Goal: Transaction & Acquisition: Subscribe to service/newsletter

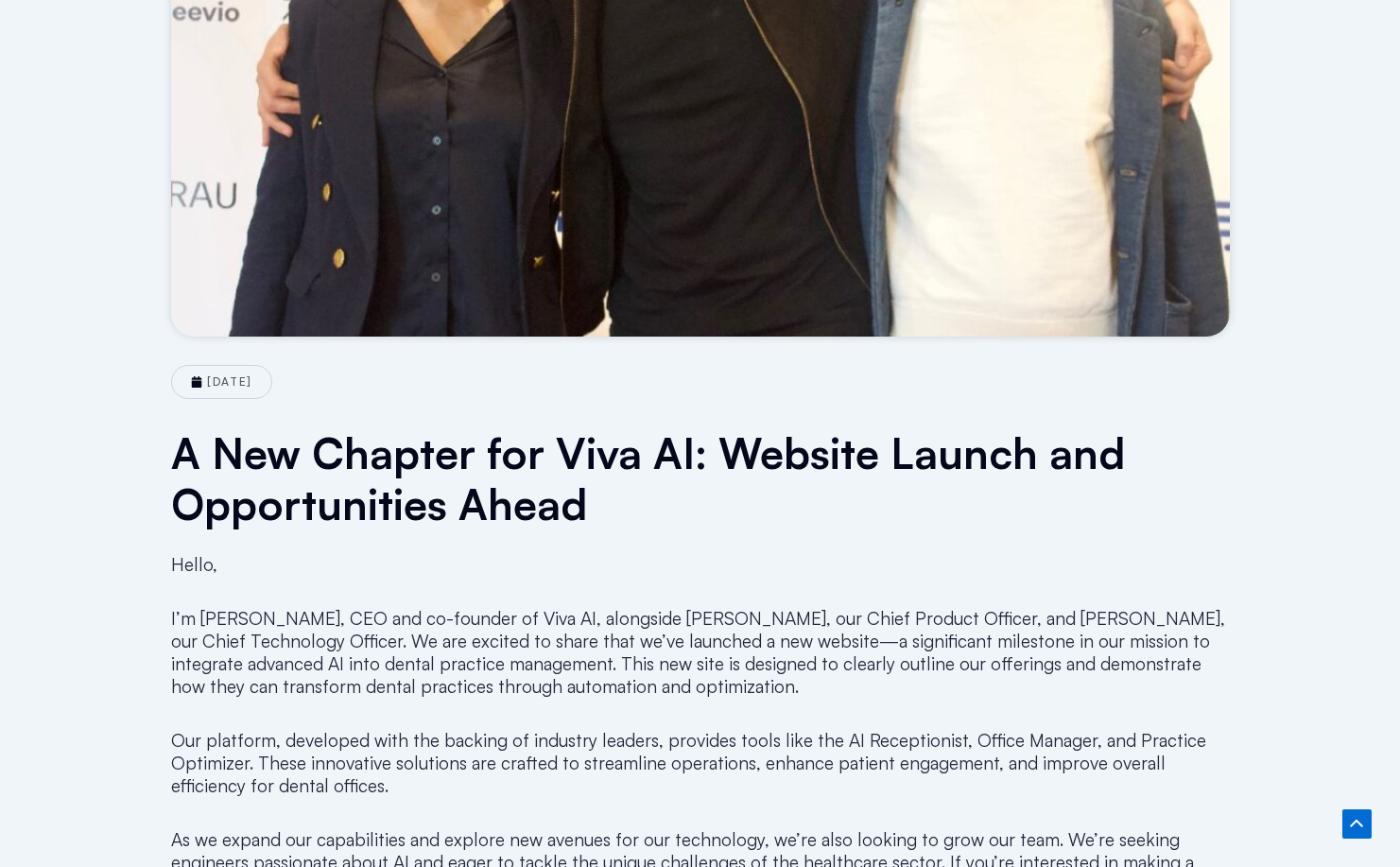
scroll to position [567, 0]
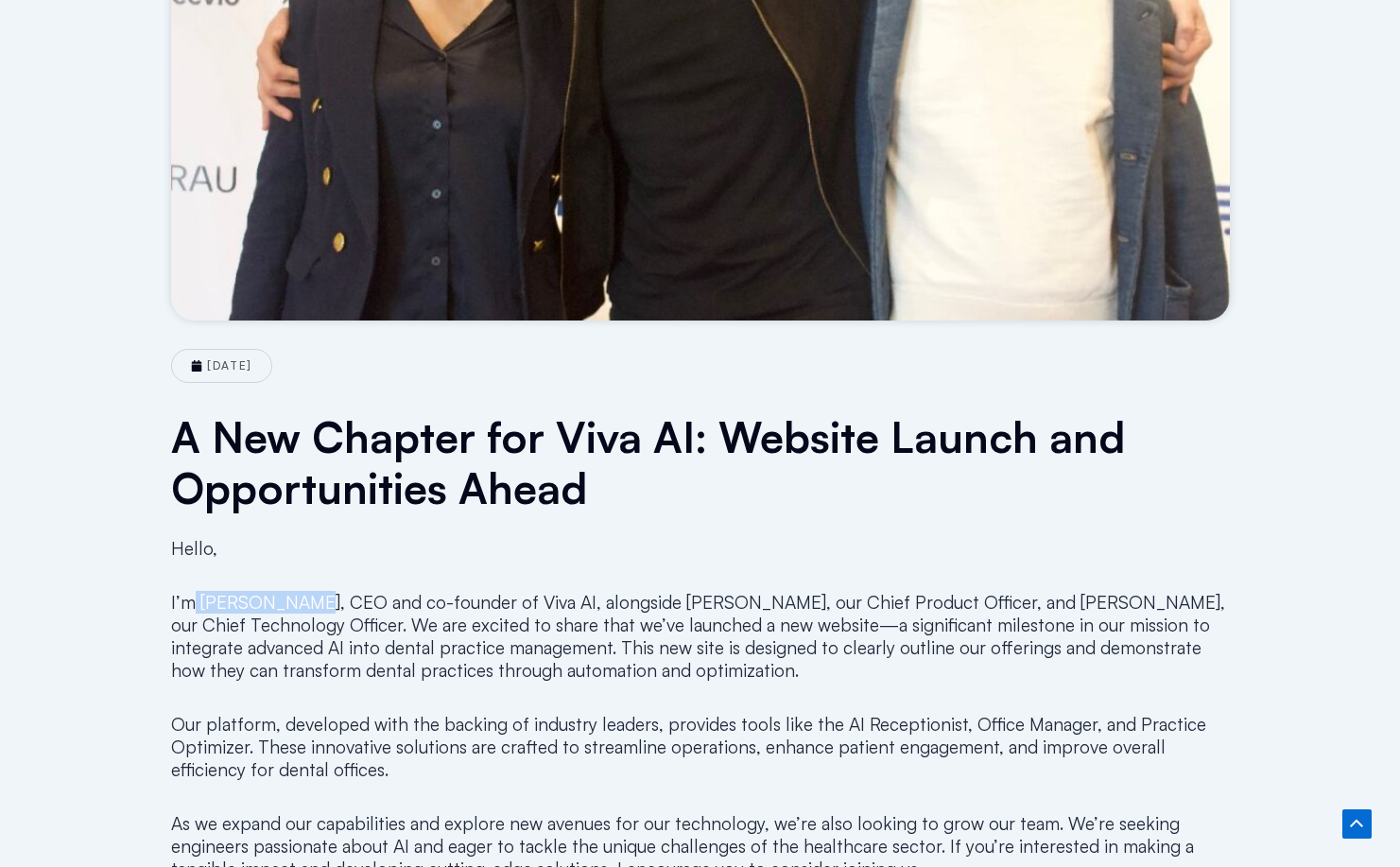
drag, startPoint x: 195, startPoint y: 597, endPoint x: 291, endPoint y: 584, distance: 96.9
click at [291, 584] on div "Hello, I’m Farid Fadaie, CEO and co-founder of Viva AI, alongside Elaheh Ahmadi…" at bounding box center [700, 795] width 1059 height 543
copy p "Farid Fadaie"
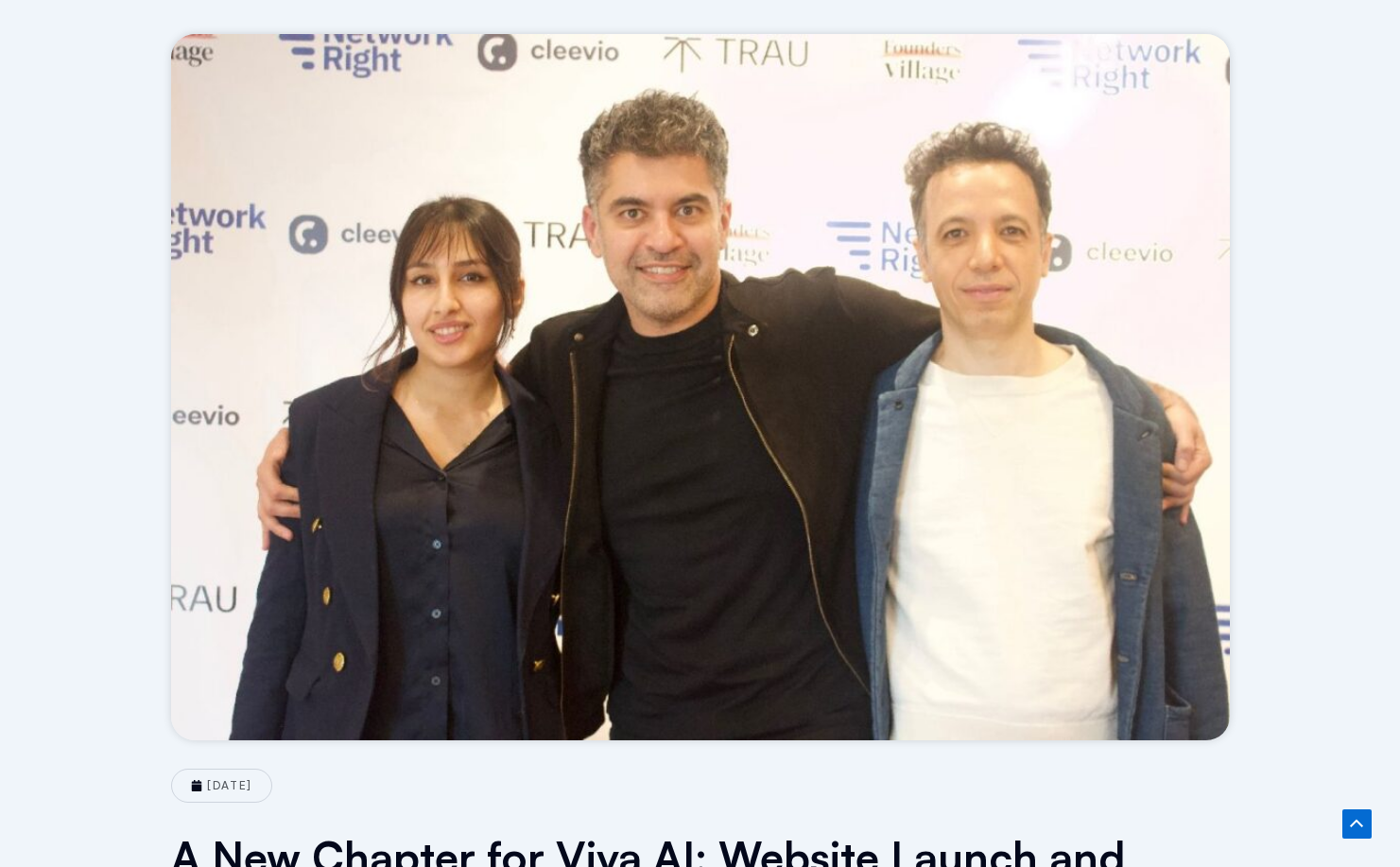
scroll to position [95, 0]
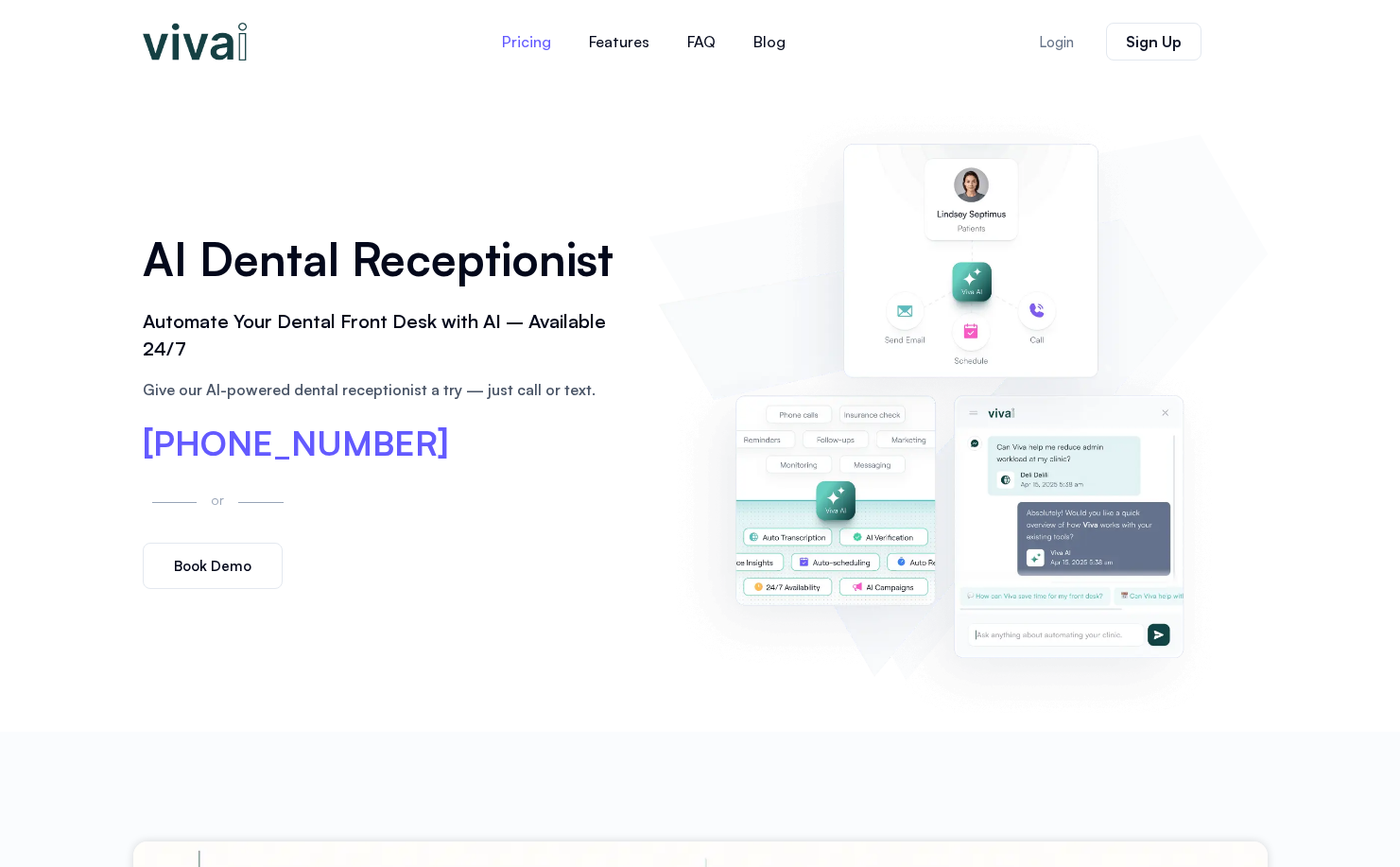
click at [536, 47] on link "Pricing" at bounding box center [527, 42] width 87 height 45
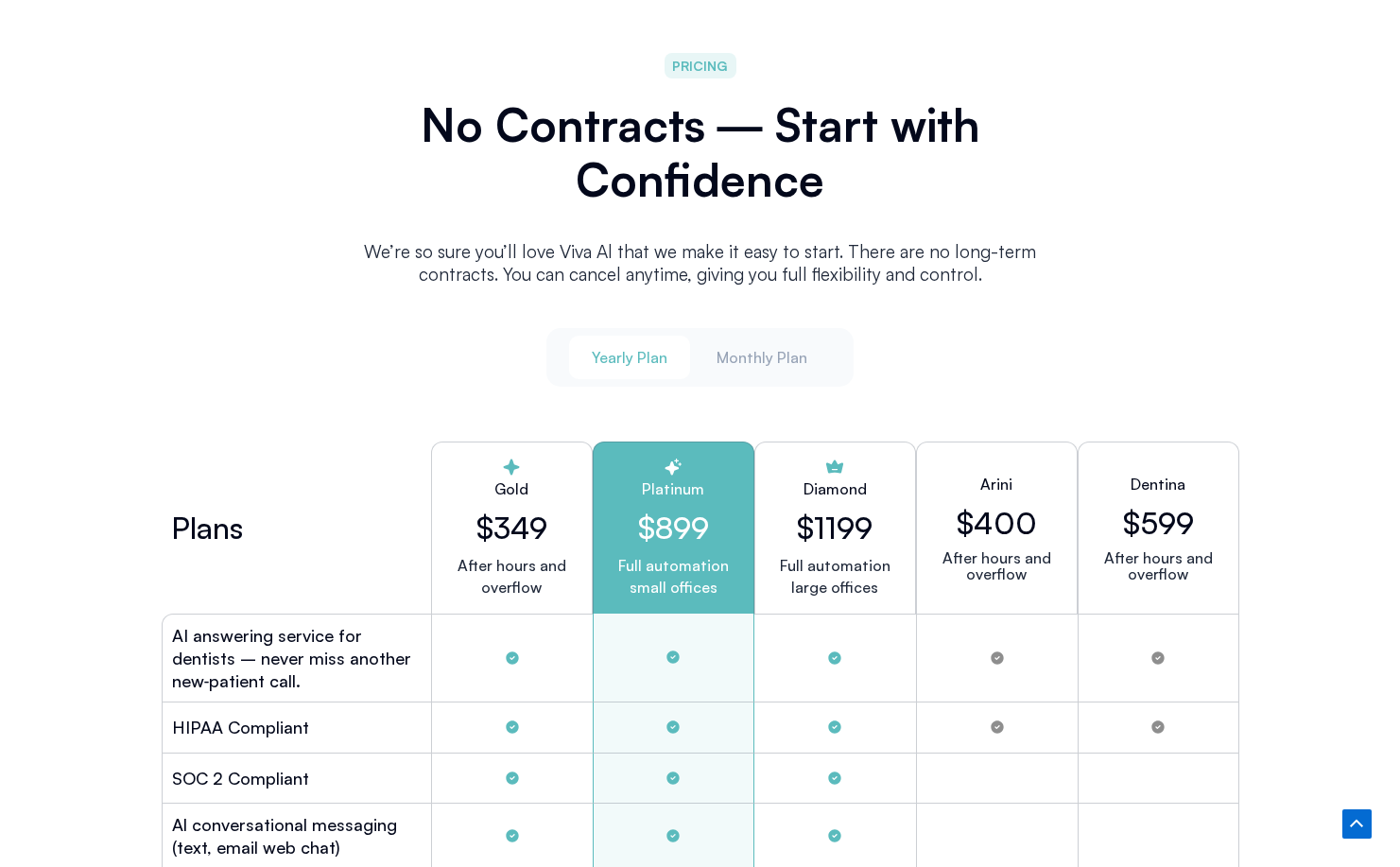
scroll to position [4843, 0]
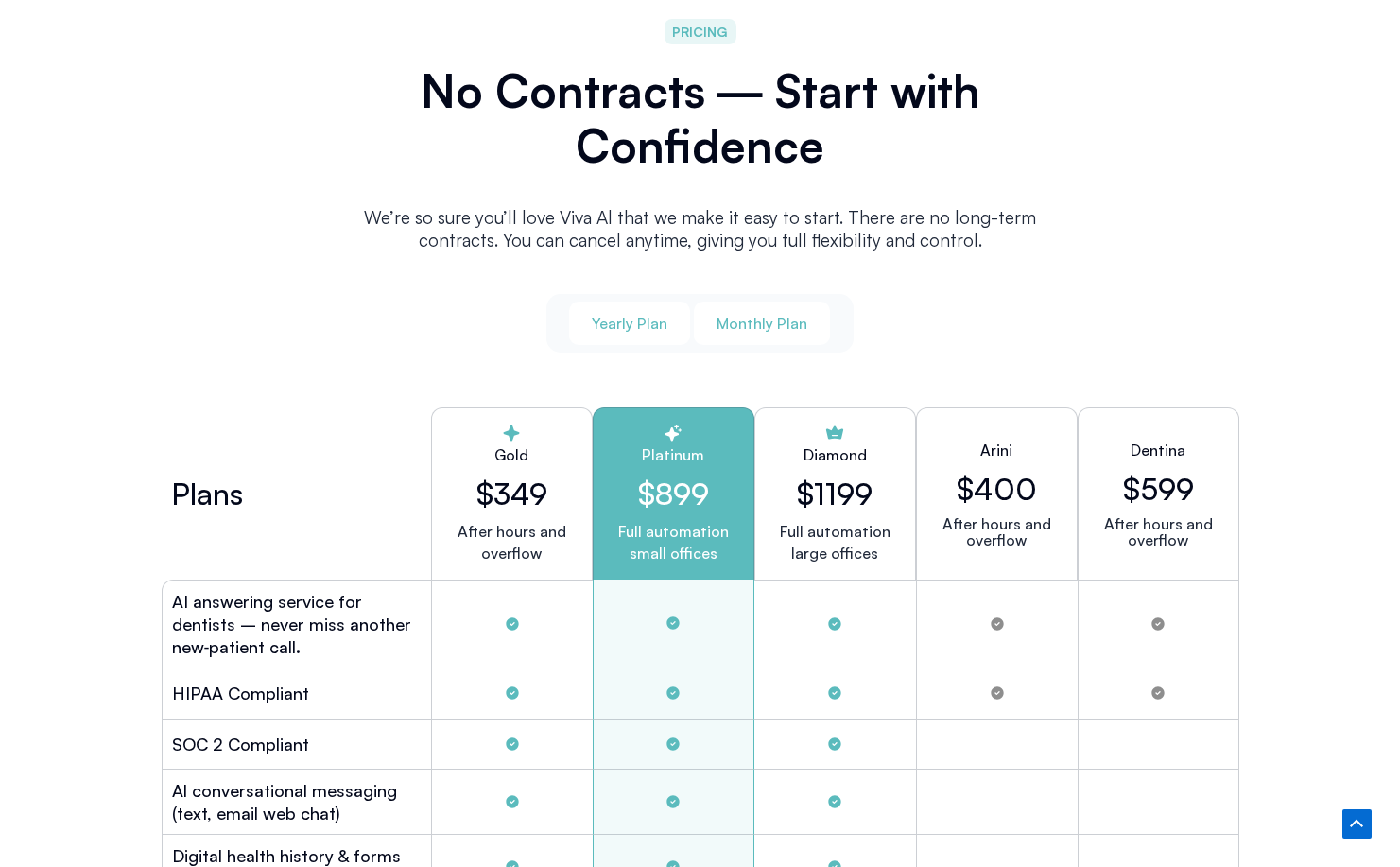
click at [740, 330] on button "Monthly Plan" at bounding box center [762, 323] width 136 height 43
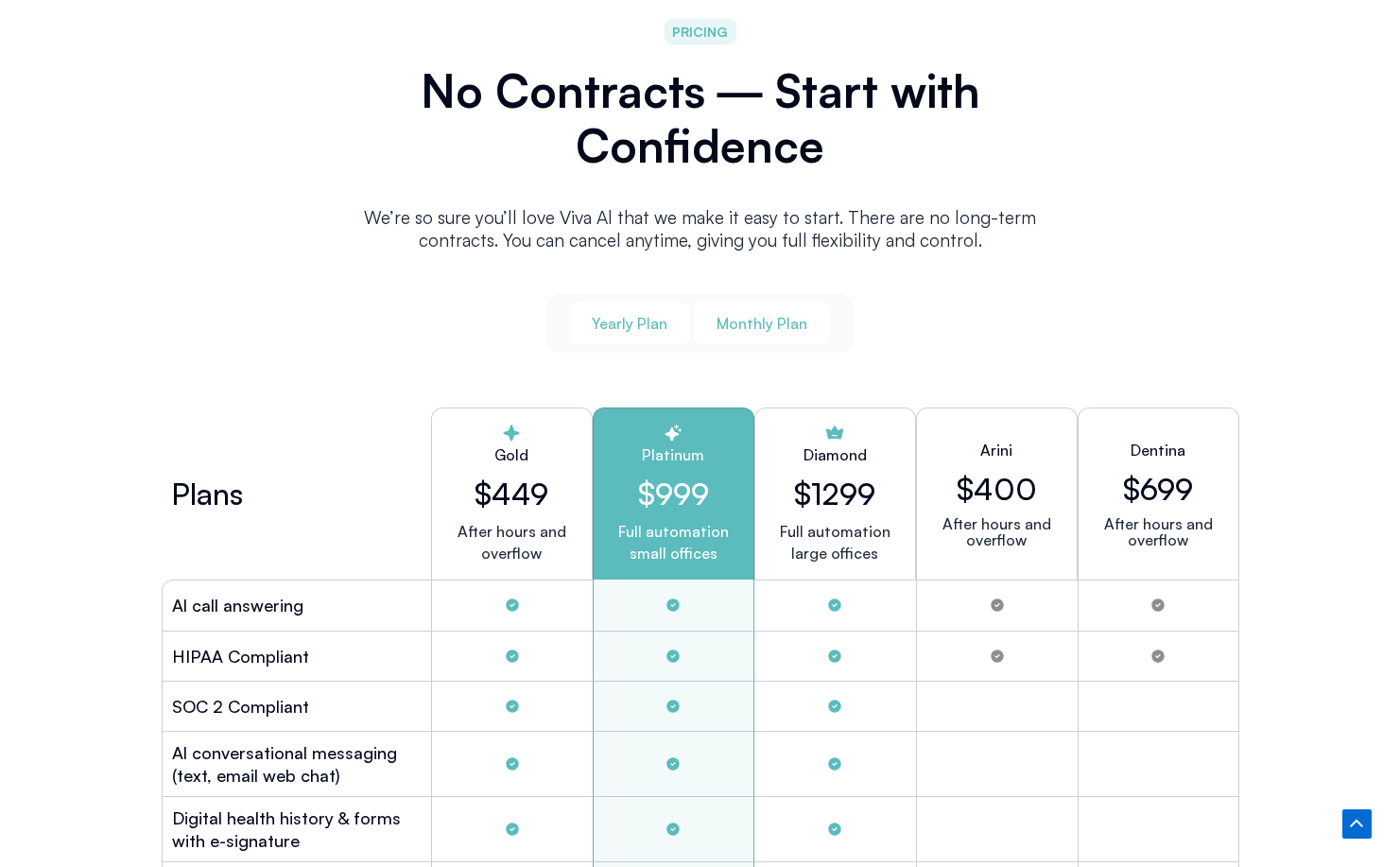
click at [644, 324] on span "Yearly Plan" at bounding box center [629, 324] width 75 height 21
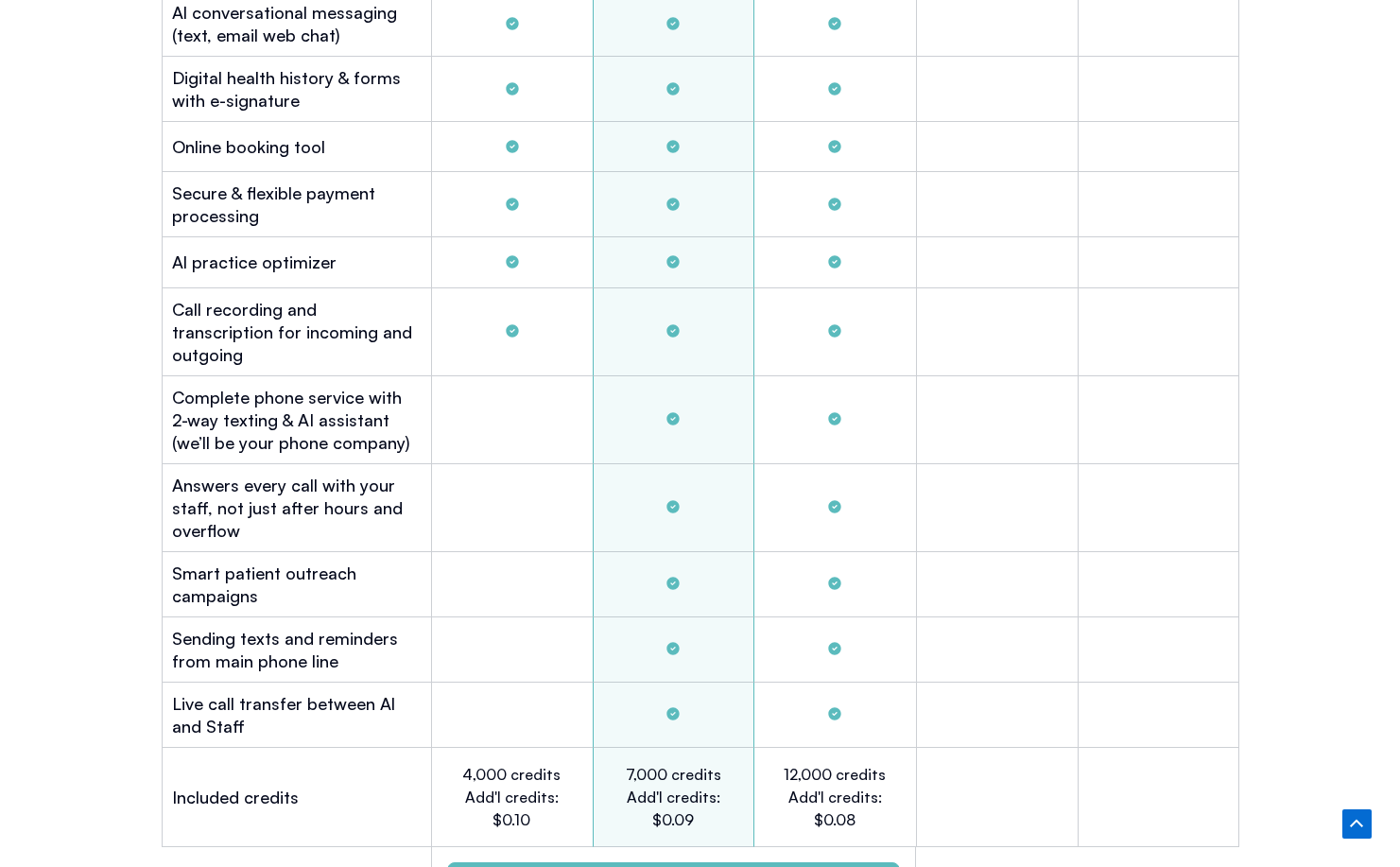
scroll to position [5694, 0]
